Goal: Information Seeking & Learning: Learn about a topic

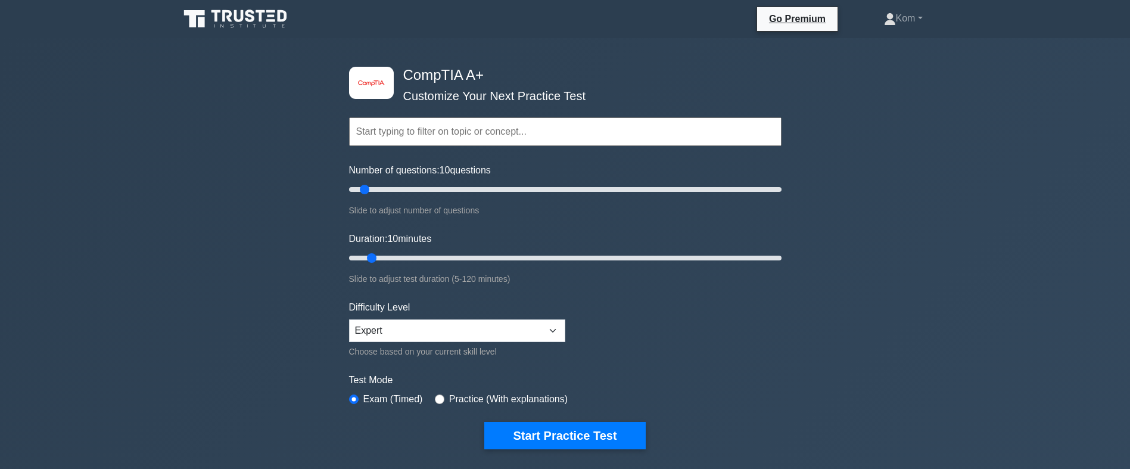
click at [436, 135] on input "text" at bounding box center [565, 131] width 432 height 29
drag, startPoint x: 370, startPoint y: 192, endPoint x: 383, endPoint y: 192, distance: 13.1
type input "20"
click at [383, 192] on input "Number of questions: 20 questions" at bounding box center [565, 189] width 432 height 14
click at [429, 323] on select "Beginner Intermediate Expert" at bounding box center [457, 330] width 216 height 23
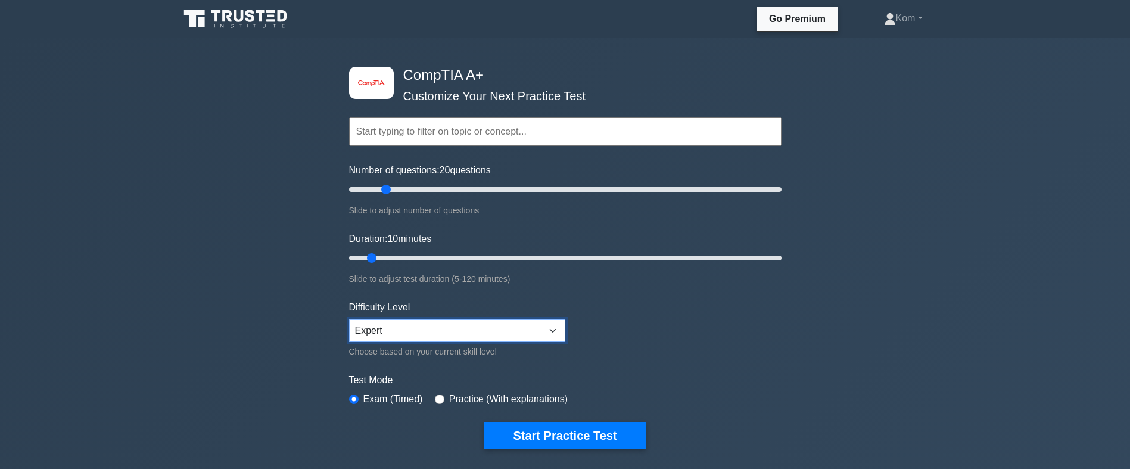
select select "intermediate"
click at [349, 319] on select "Beginner Intermediate Expert" at bounding box center [457, 330] width 216 height 23
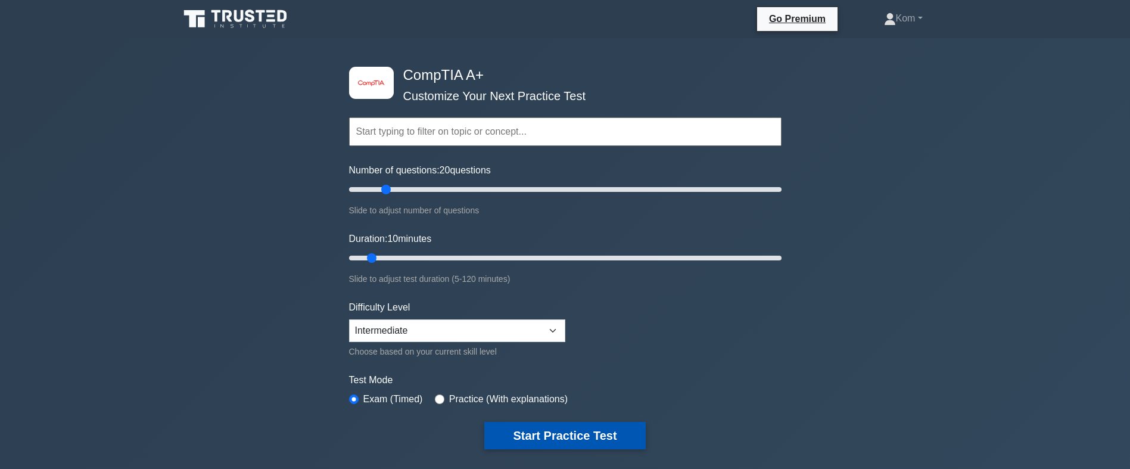
click at [520, 432] on button "Start Practice Test" at bounding box center [564, 435] width 161 height 27
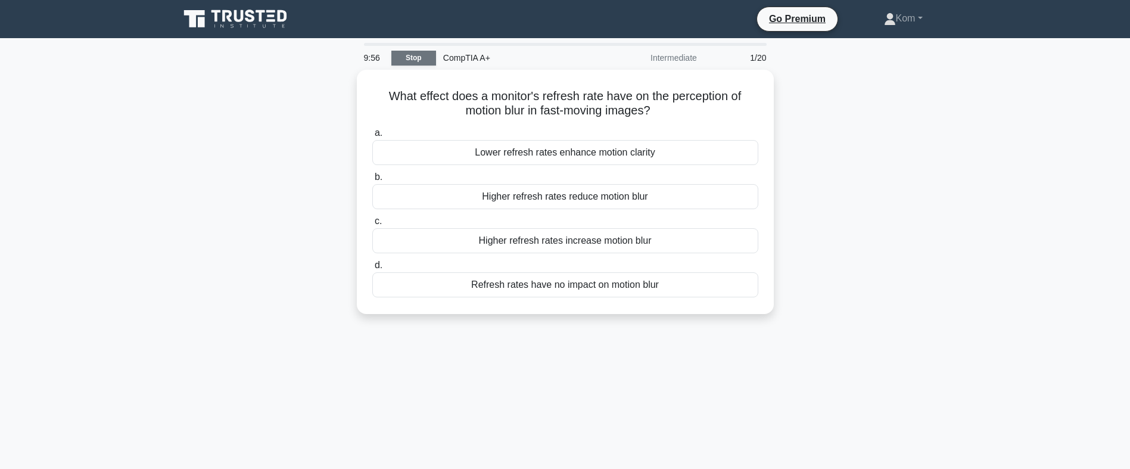
click at [427, 61] on link "Stop" at bounding box center [413, 58] width 45 height 15
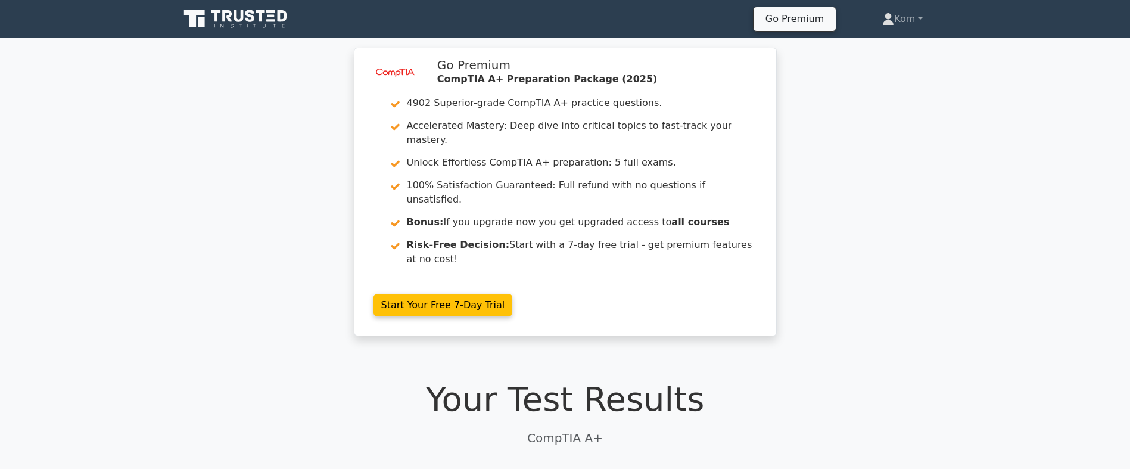
click at [214, 11] on icon at bounding box center [216, 16] width 10 height 12
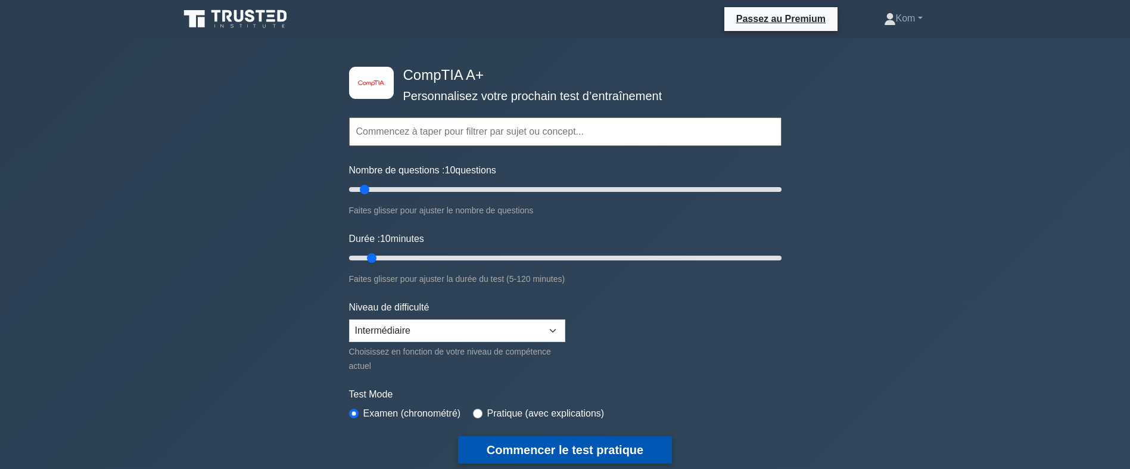
click at [604, 450] on button "Commencer le test pratique" at bounding box center [565, 449] width 214 height 27
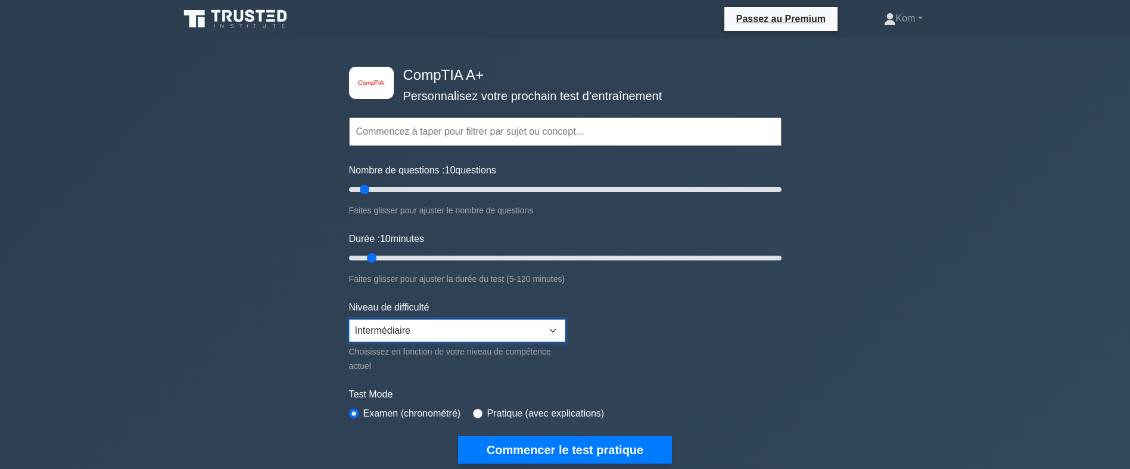
click at [433, 326] on select "Débutant Intermédiaire Expert" at bounding box center [457, 330] width 216 height 23
click at [659, 345] on form "Topics Hardware Operating Systems Networking Security Troubleshooting Mobile De…" at bounding box center [565, 272] width 432 height 382
drag, startPoint x: 365, startPoint y: 189, endPoint x: 317, endPoint y: 192, distance: 47.7
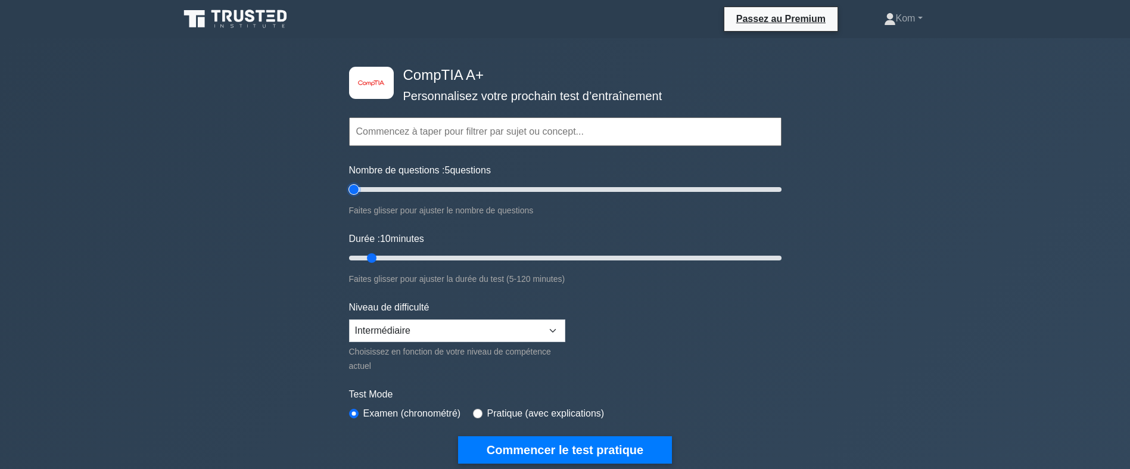
type input "5"
click at [349, 192] on input "Nombre de questions : 5 questions" at bounding box center [565, 189] width 432 height 14
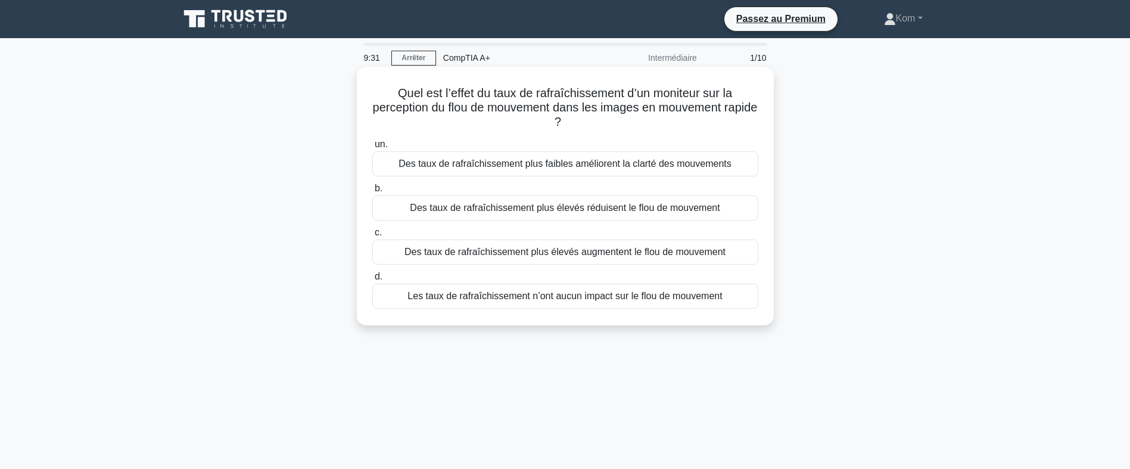
click at [627, 165] on div "Des taux de rafraîchissement plus faibles améliorent la clarté des mouvements" at bounding box center [565, 163] width 386 height 25
click at [372, 148] on input "un. Des taux de rafraîchissement plus faibles améliorent la clarté des mouvemen…" at bounding box center [372, 145] width 0 height 8
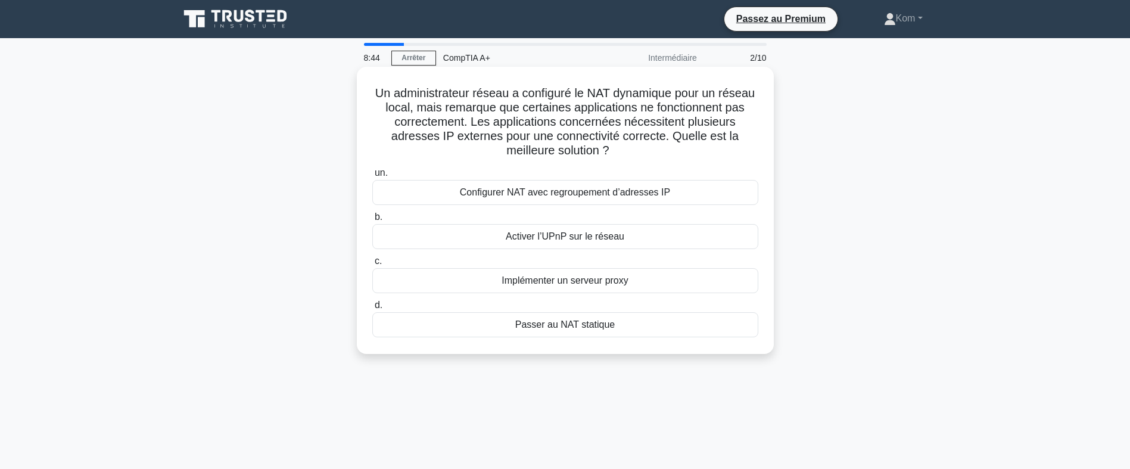
click at [583, 196] on div "Configurer NAT avec regroupement d’adresses IP" at bounding box center [565, 192] width 386 height 25
click at [372, 177] on input "un. Configurer NAT avec regroupement d’adresses IP" at bounding box center [372, 173] width 0 height 8
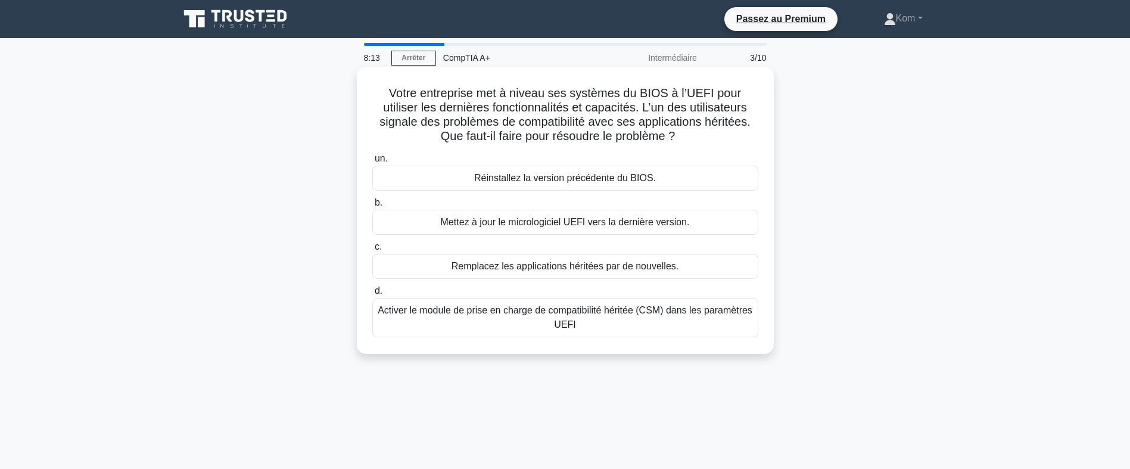
click at [629, 322] on div "Activer le module de prise en charge de compatibilité héritée (CSM) dans les pa…" at bounding box center [565, 317] width 386 height 39
click at [372, 295] on input "d. Activer le module de prise en charge de compatibilité héritée (CSM) dans les…" at bounding box center [372, 291] width 0 height 8
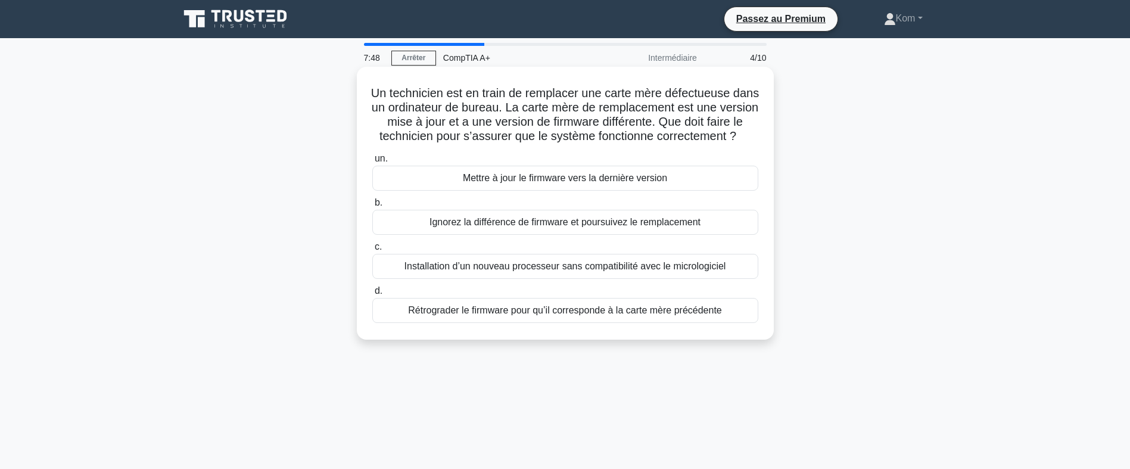
click at [614, 191] on div "Mettre à jour le firmware vers la dernière version" at bounding box center [565, 178] width 386 height 25
click at [372, 163] on input "un. Mettre à jour le firmware vers la dernière version" at bounding box center [372, 159] width 0 height 8
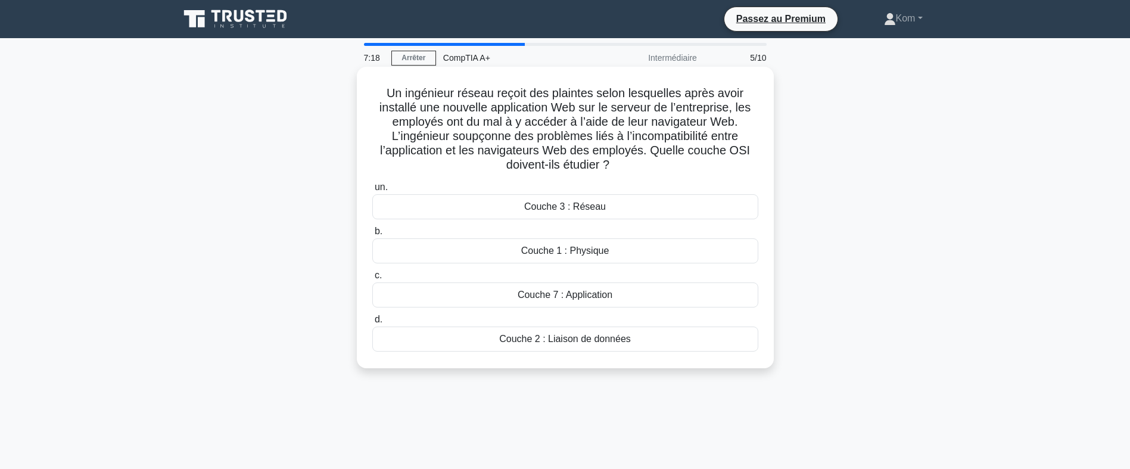
click at [606, 206] on div "Couche 3 : Réseau" at bounding box center [565, 206] width 386 height 25
click at [372, 191] on input "un. Couche 3 : Réseau" at bounding box center [372, 187] width 0 height 8
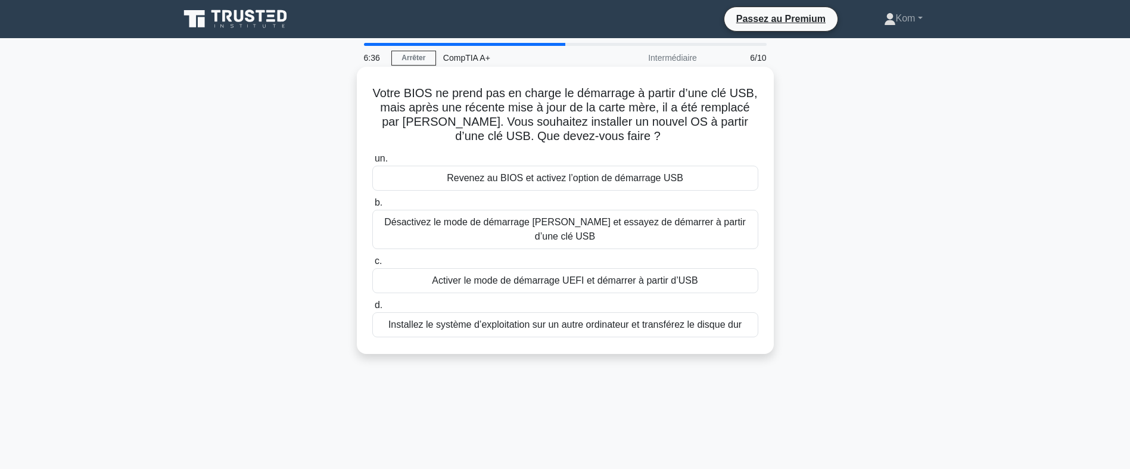
click at [570, 274] on div "Activer le mode de démarrage UEFI et démarrer à partir d’USB" at bounding box center [565, 280] width 386 height 25
click at [372, 265] on input "c. Activer le mode de démarrage UEFI et démarrer à partir d’USB" at bounding box center [372, 261] width 0 height 8
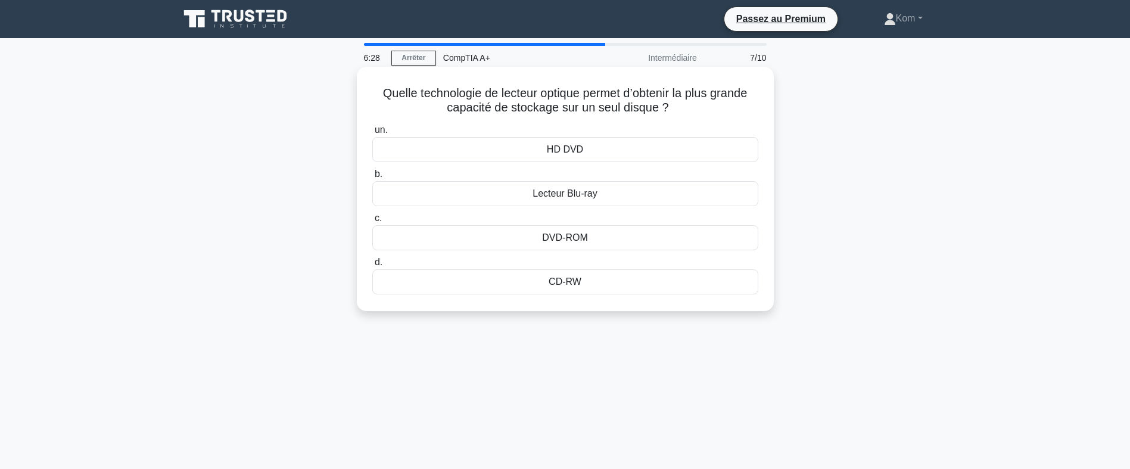
click at [607, 194] on div "Lecteur Blu-ray" at bounding box center [565, 193] width 386 height 25
click at [372, 178] on input "b. Lecteur Blu-ray" at bounding box center [372, 174] width 0 height 8
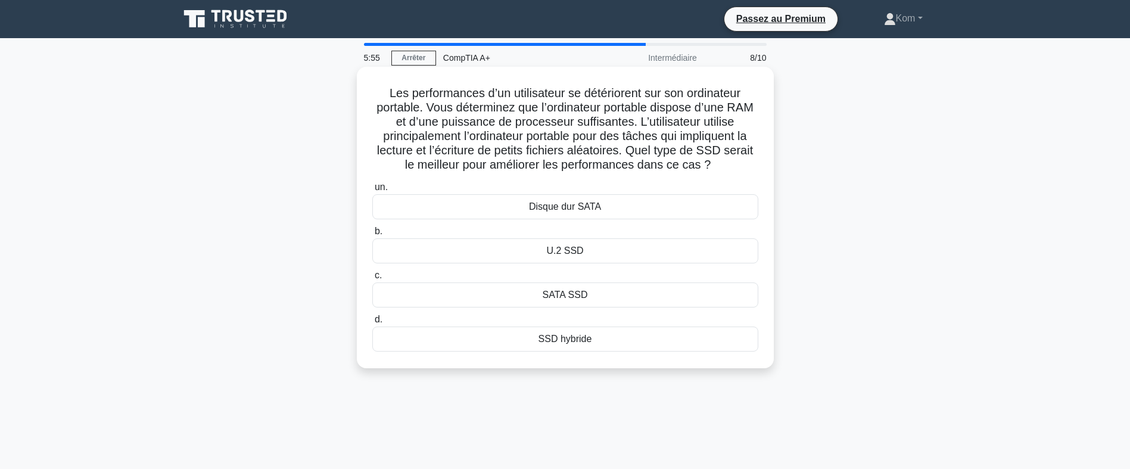
click at [594, 247] on div "U.2 SSD" at bounding box center [565, 250] width 386 height 25
click at [372, 235] on input "b. U.2 SSD" at bounding box center [372, 231] width 0 height 8
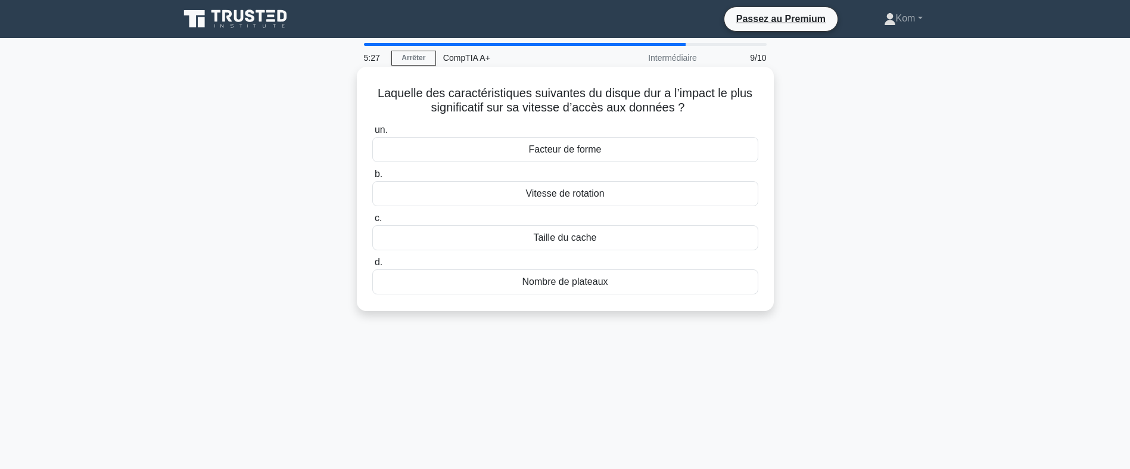
click at [617, 146] on div "Facteur de forme" at bounding box center [565, 149] width 386 height 25
click at [372, 134] on input "un. Facteur de forme" at bounding box center [372, 130] width 0 height 8
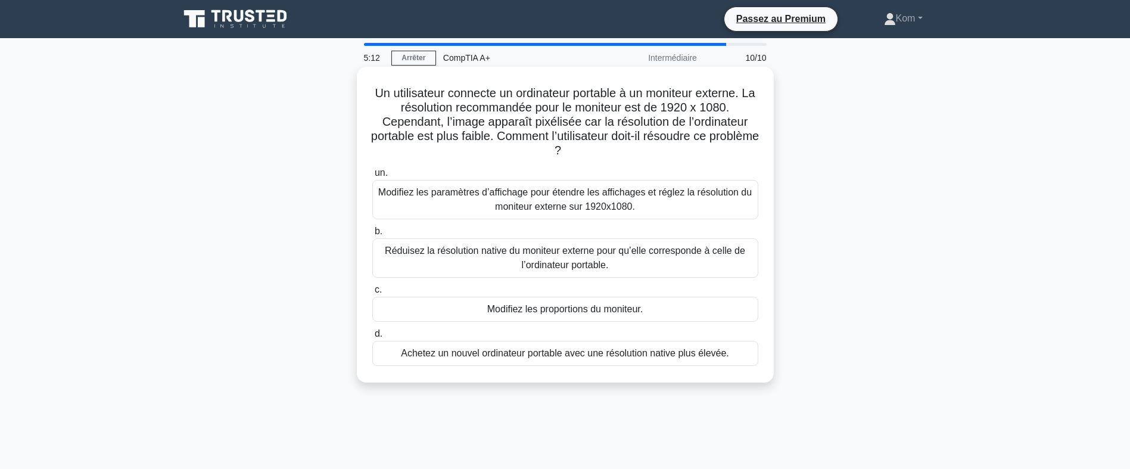
click at [623, 199] on div "Modifiez les paramètres d’affichage pour étendre les affichages et réglez la ré…" at bounding box center [565, 199] width 386 height 39
click at [372, 177] on input "un. Modifiez les paramètres d’affichage pour étendre les affichages et réglez l…" at bounding box center [372, 173] width 0 height 8
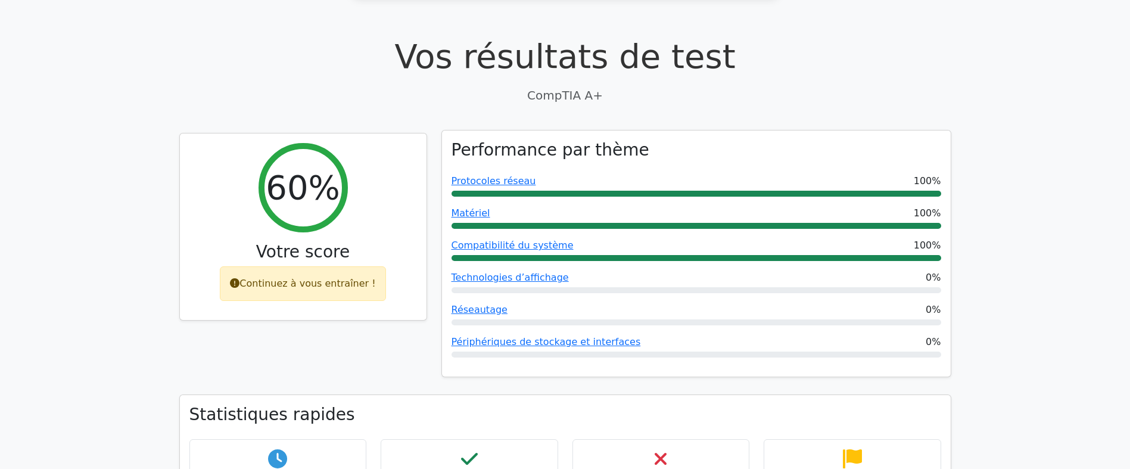
scroll to position [357, 0]
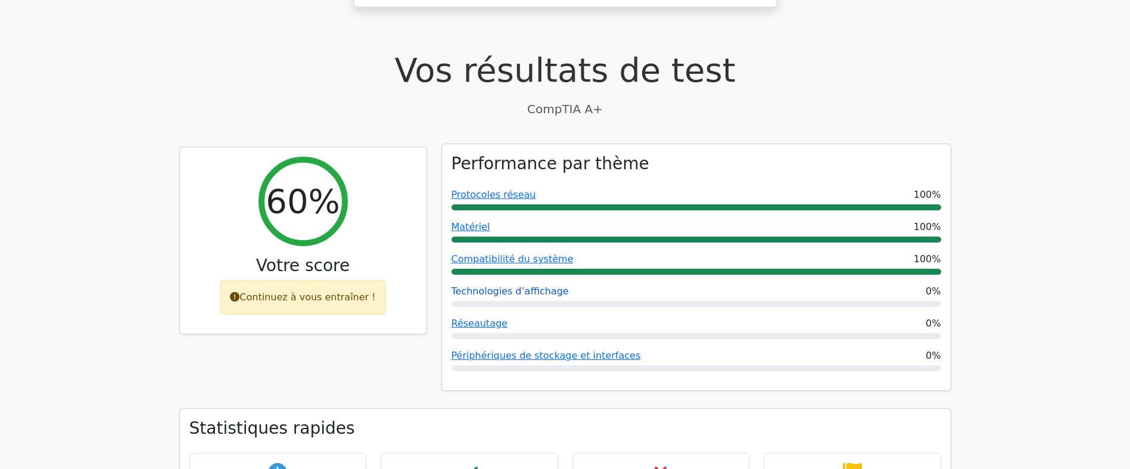
click at [501, 285] on link "Technologies d’affichage" at bounding box center [509, 290] width 117 height 11
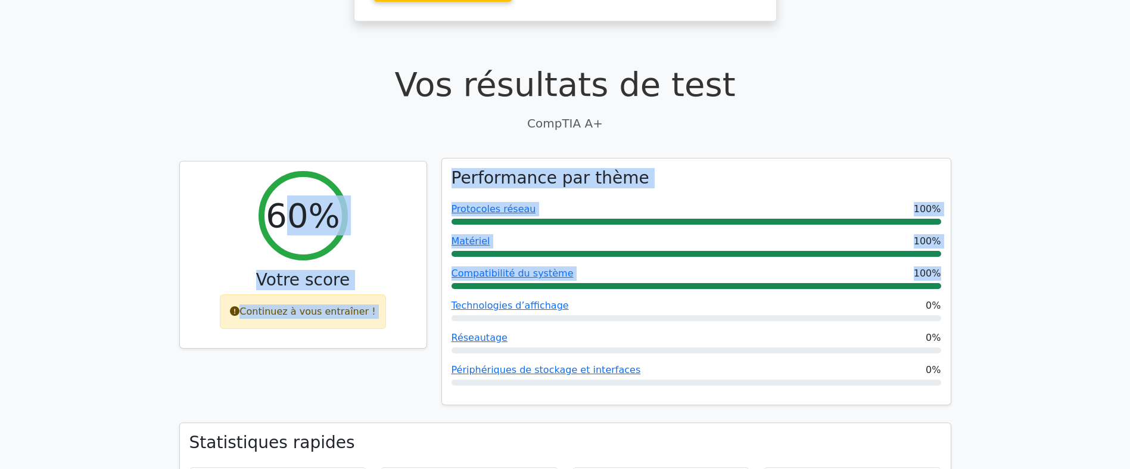
drag, startPoint x: 296, startPoint y: 135, endPoint x: 522, endPoint y: 245, distance: 250.9
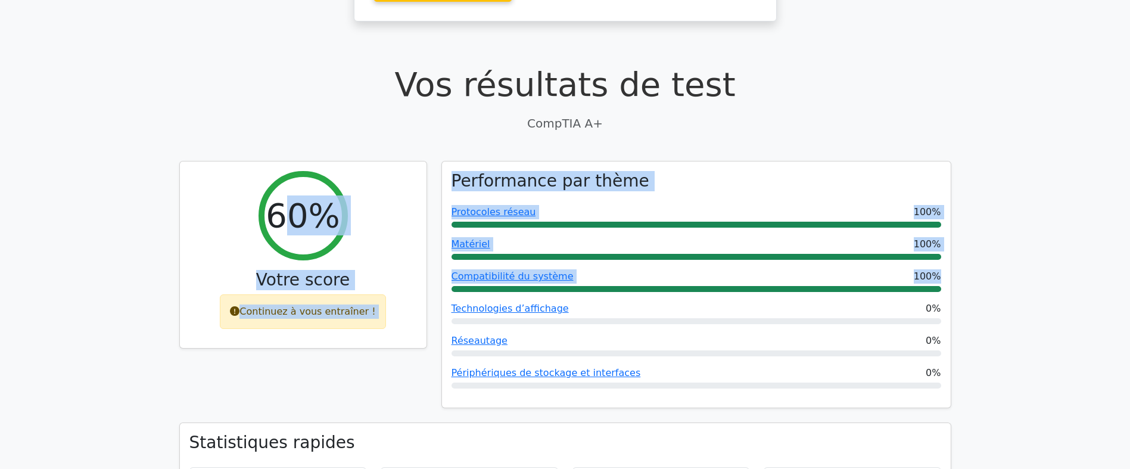
click at [418, 320] on div "60% Votre score Continuez à vous entraîner !" at bounding box center [303, 292] width 262 height 262
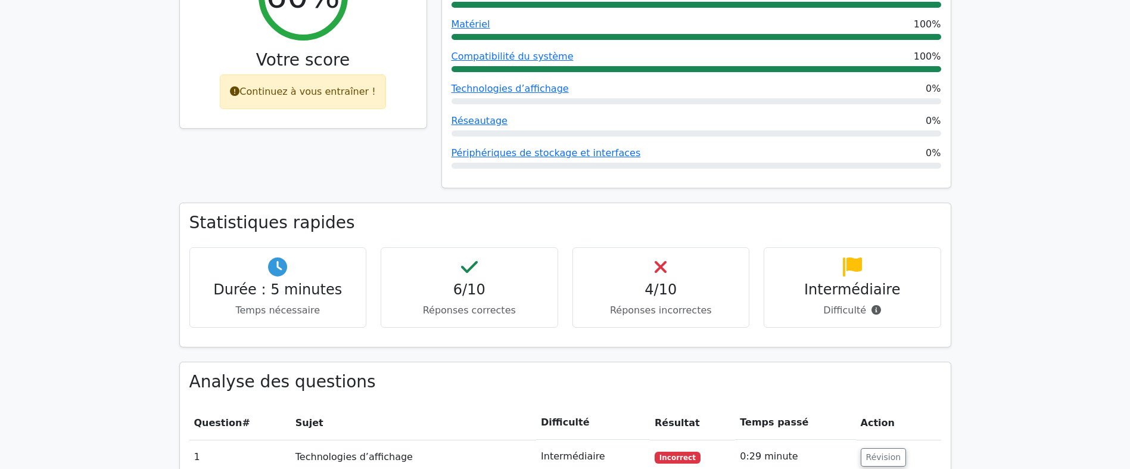
scroll to position [553, 0]
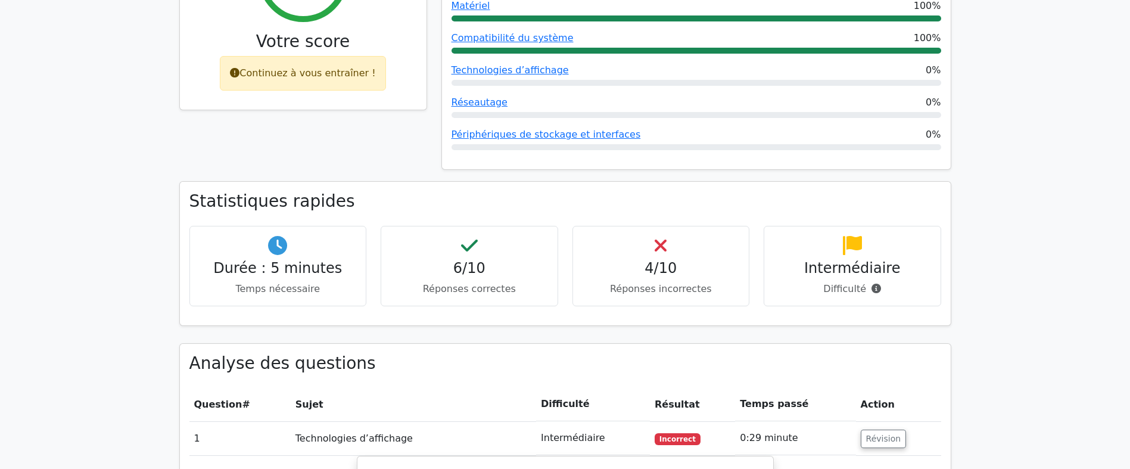
click at [651, 226] on div "4/10 Réponses incorrectes" at bounding box center [660, 266] width 177 height 80
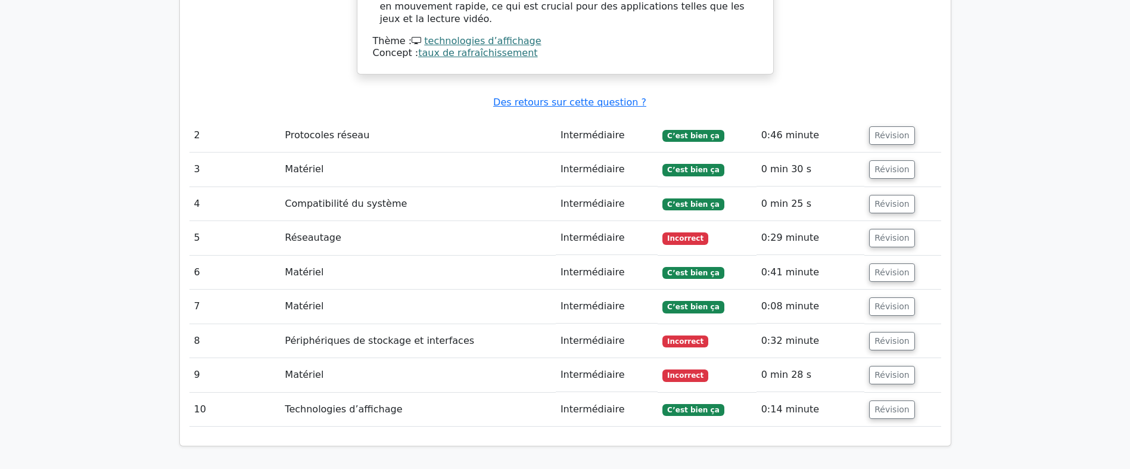
scroll to position [1624, 0]
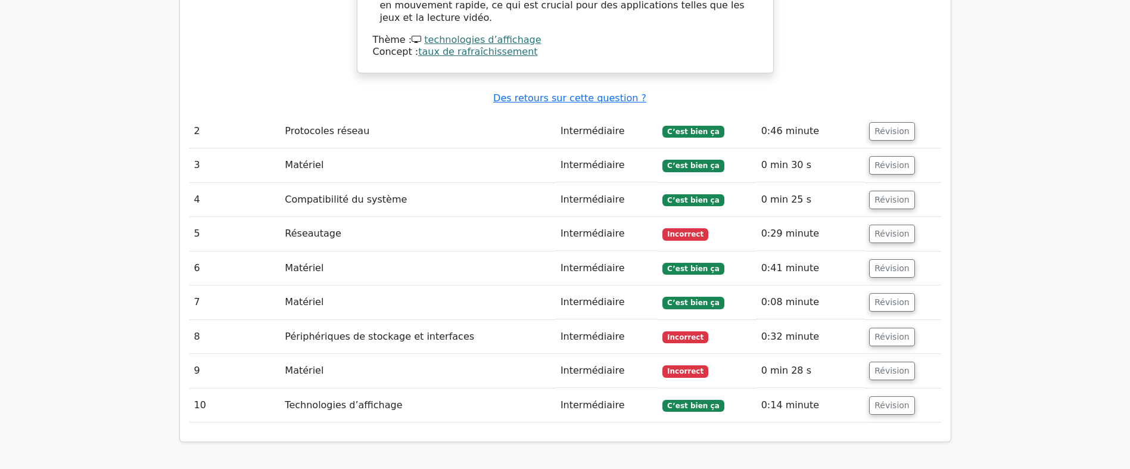
click at [653, 114] on td "Intermédiaire" at bounding box center [607, 131] width 102 height 34
click at [875, 224] on button "Révision" at bounding box center [892, 233] width 46 height 18
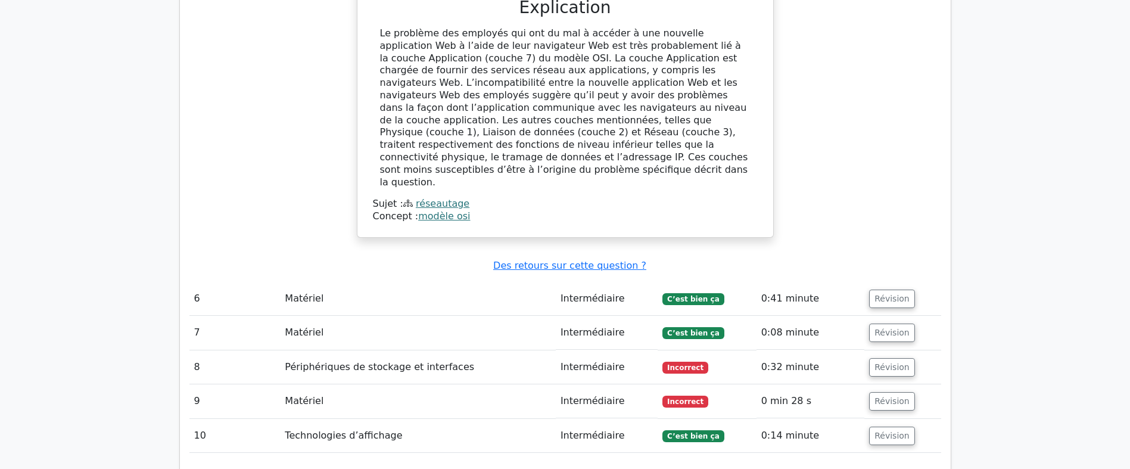
scroll to position [2279, 0]
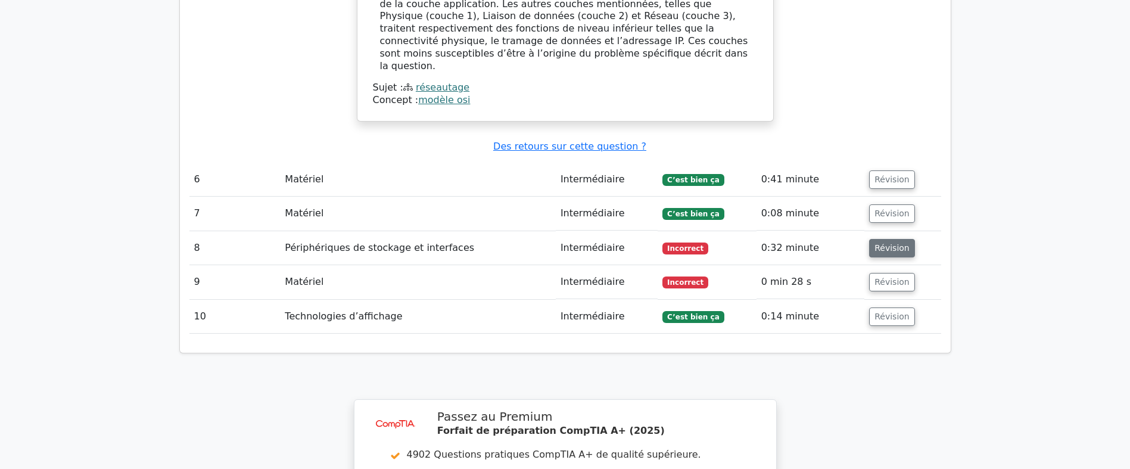
click at [884, 239] on button "Révision" at bounding box center [892, 248] width 46 height 18
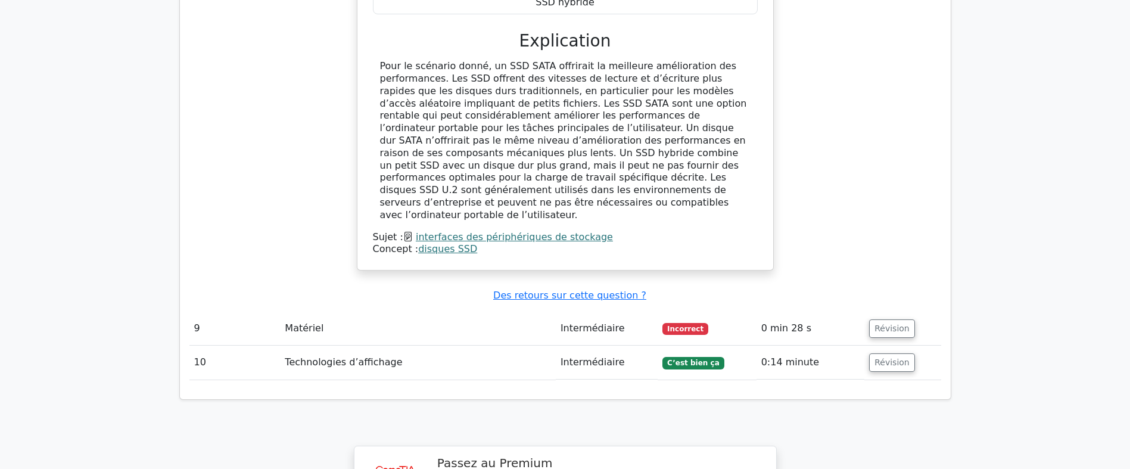
scroll to position [2815, 0]
click at [874, 317] on button "Révision" at bounding box center [892, 326] width 46 height 18
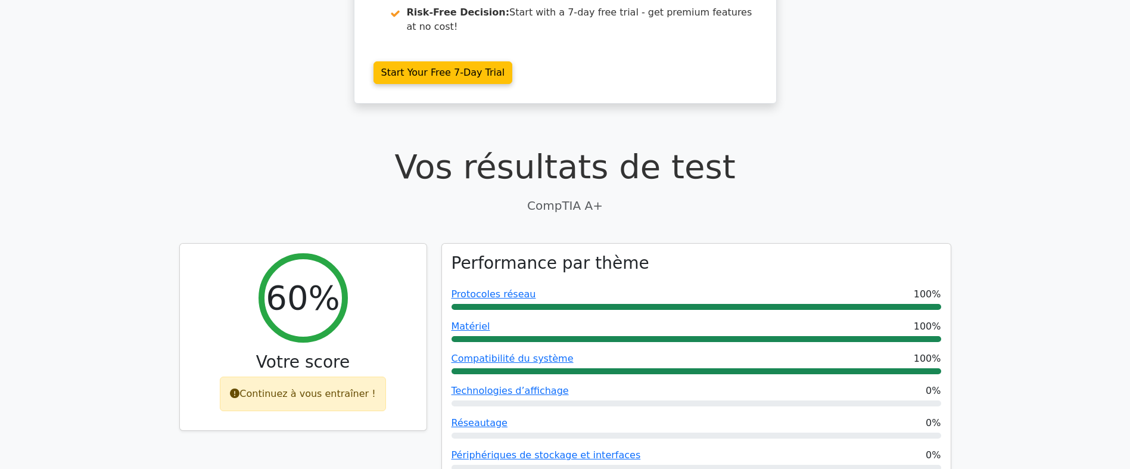
scroll to position [0, 0]
